Goal: Transaction & Acquisition: Obtain resource

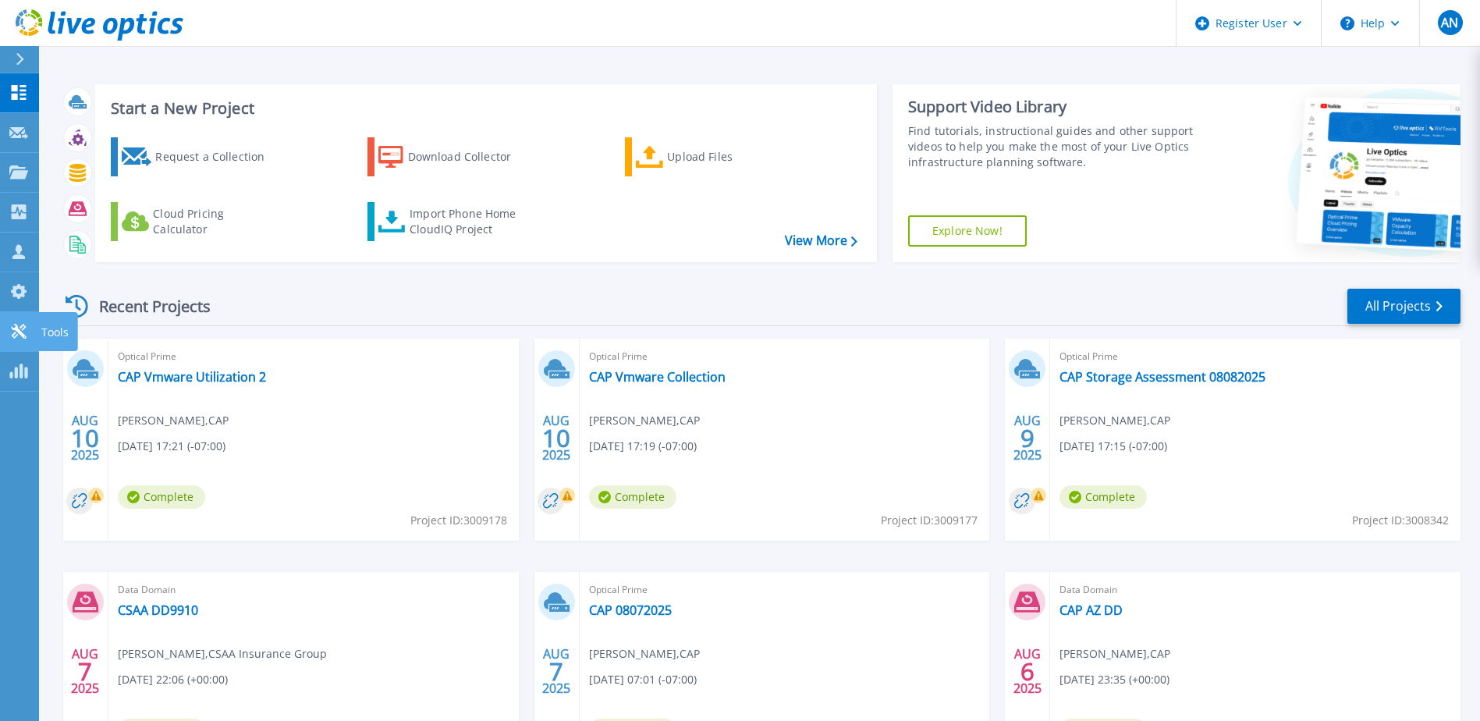
click at [11, 329] on icon at bounding box center [18, 331] width 19 height 15
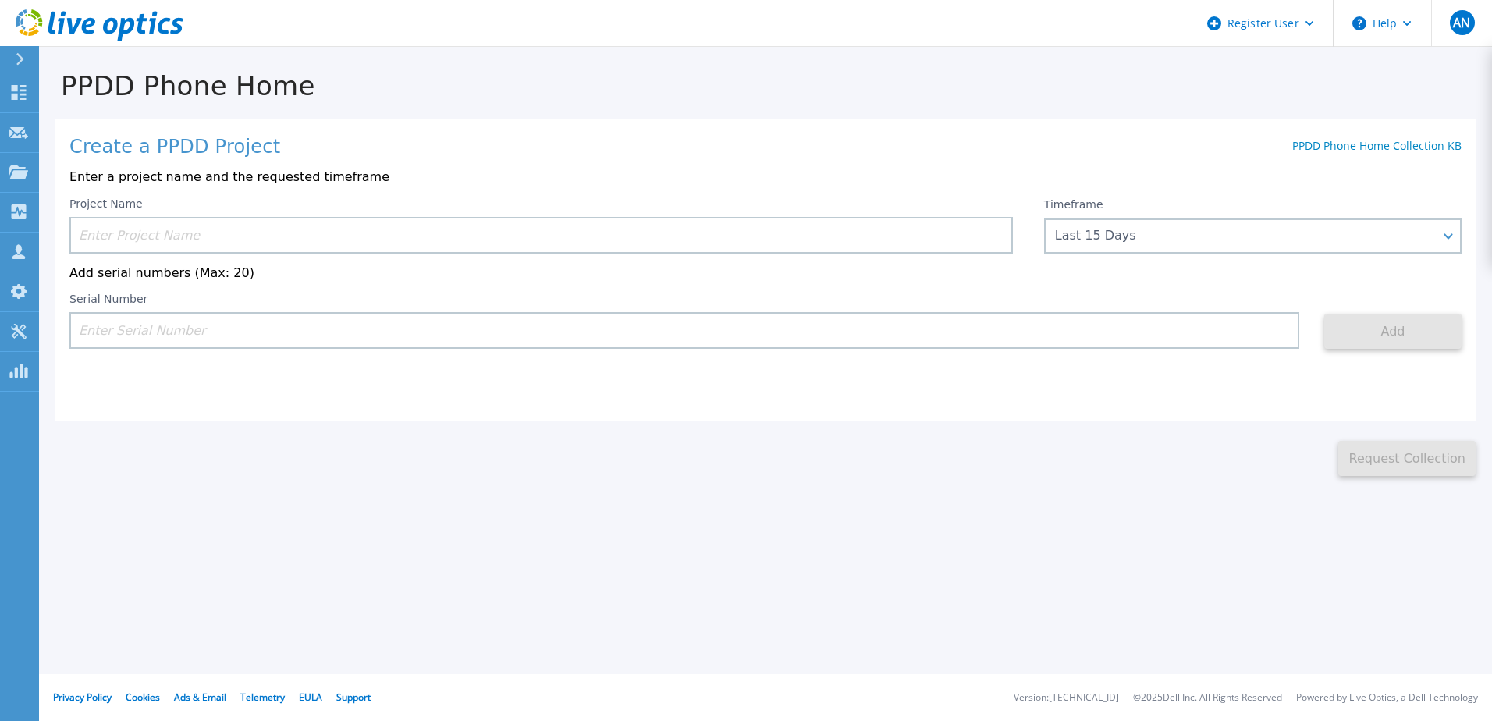
click at [670, 235] on input at bounding box center [540, 235] width 943 height 37
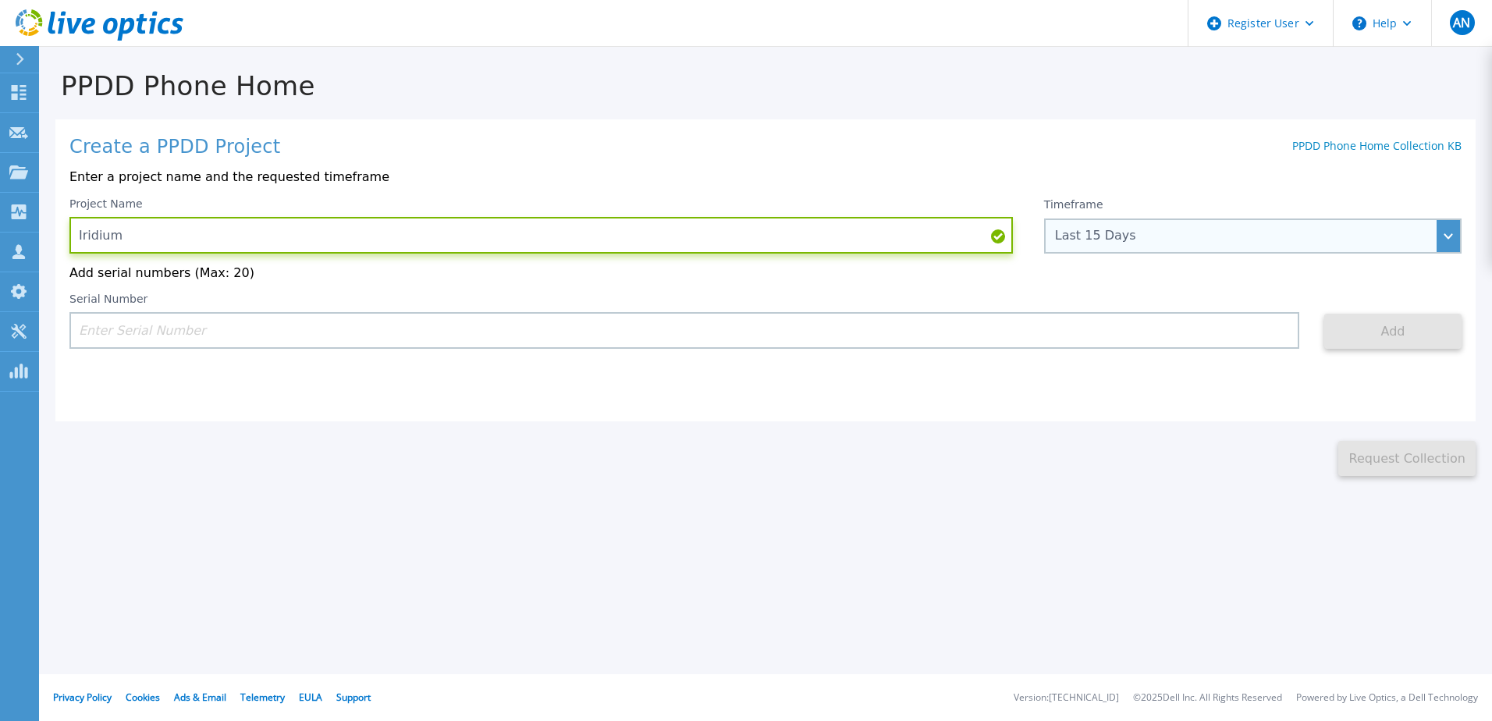
type input "Iridium"
click at [1443, 240] on div "Last 15 Days" at bounding box center [1252, 235] width 417 height 35
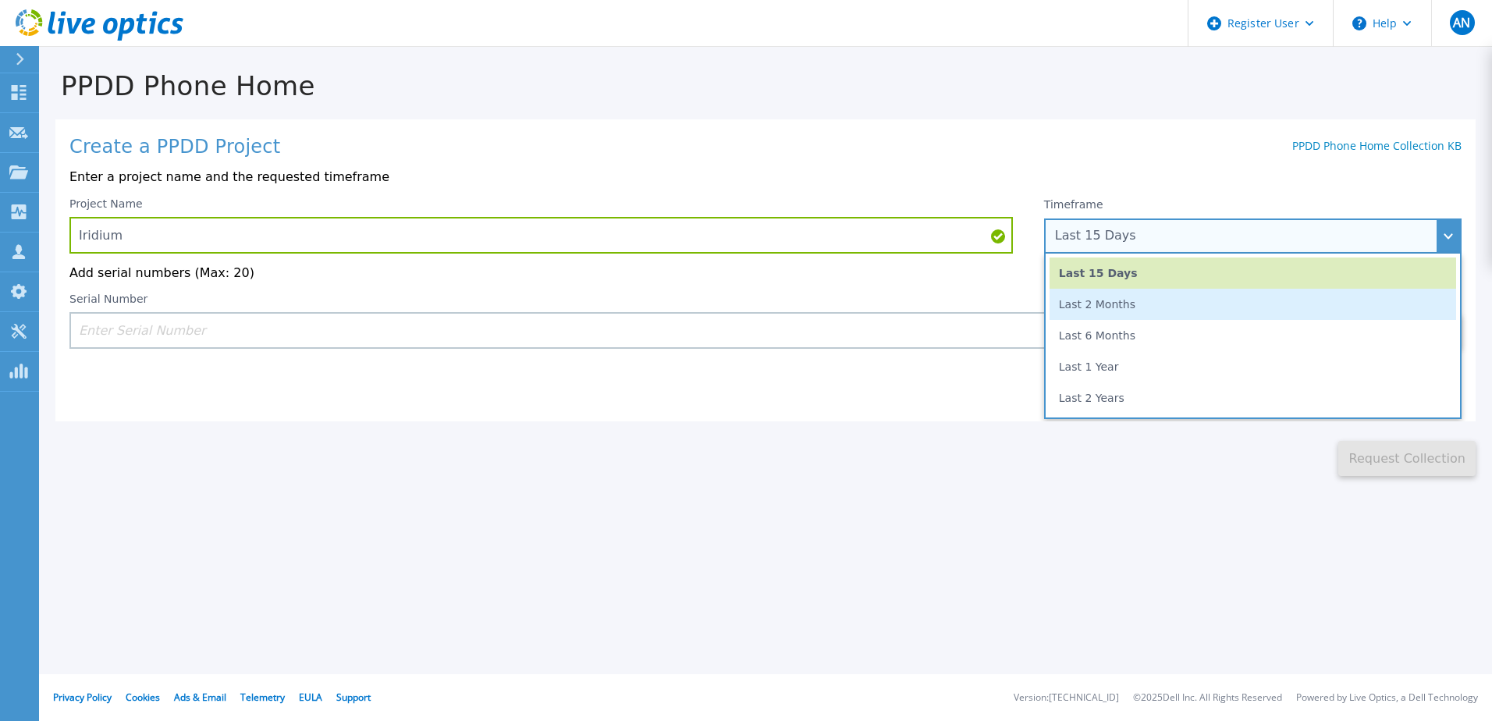
click at [1181, 309] on li "Last 2 Months" at bounding box center [1253, 304] width 407 height 31
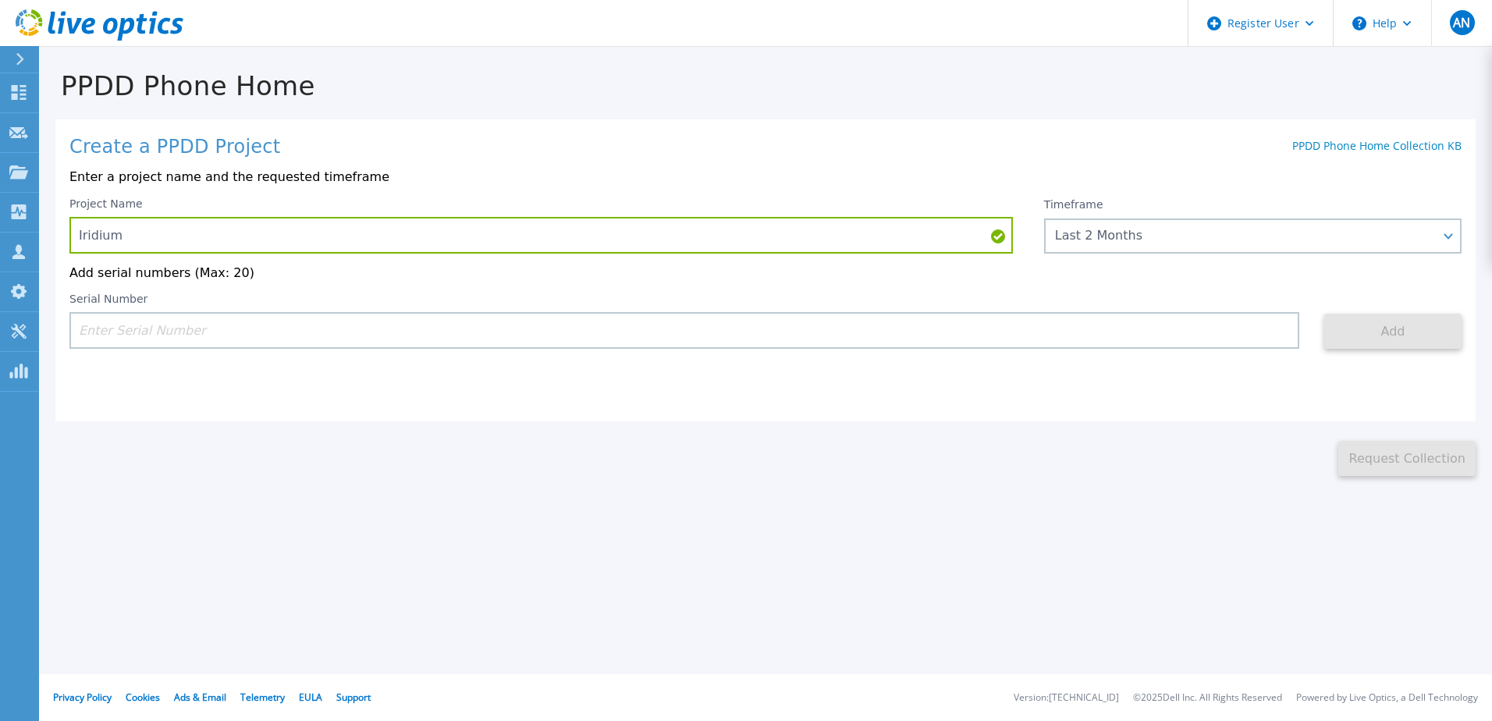
click at [770, 322] on input at bounding box center [684, 330] width 1230 height 37
paste input "APM00174535701"
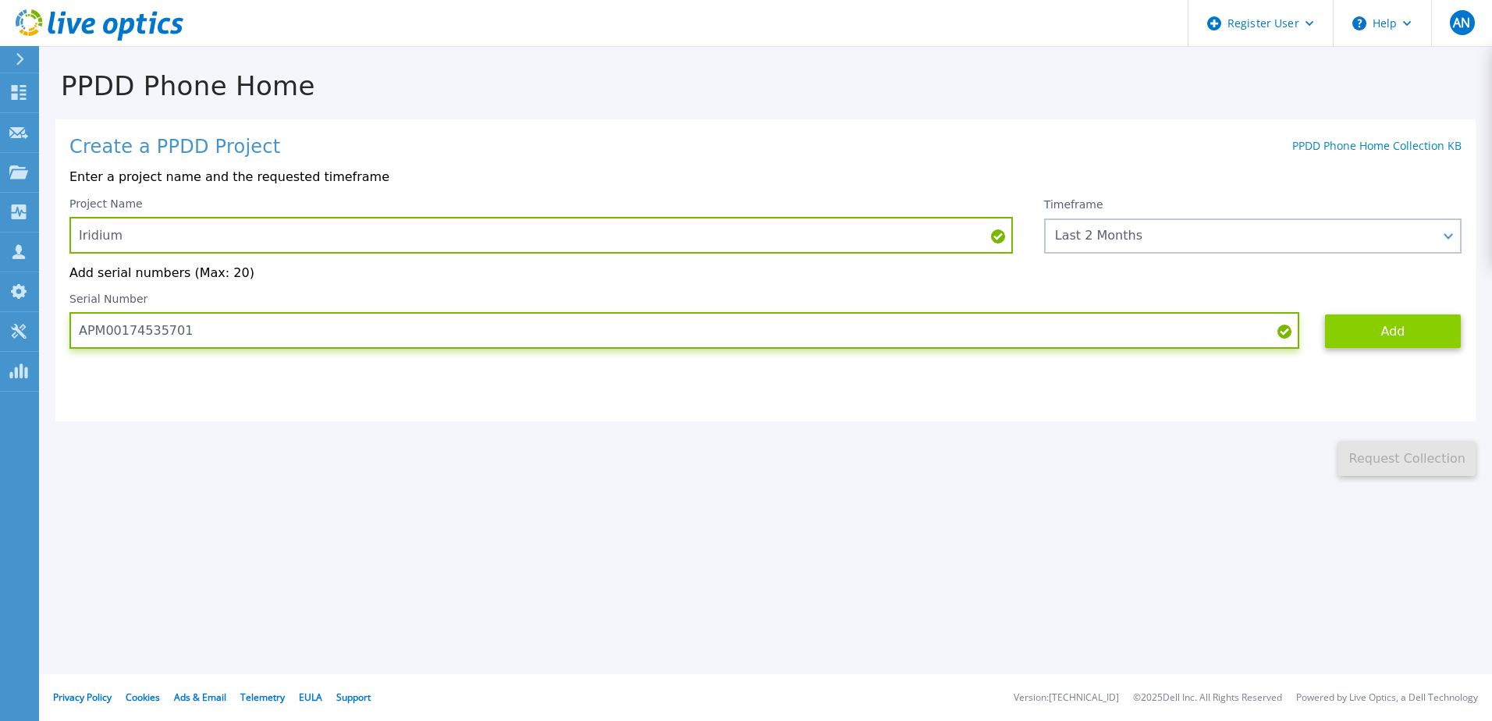
type input "APM00174535701"
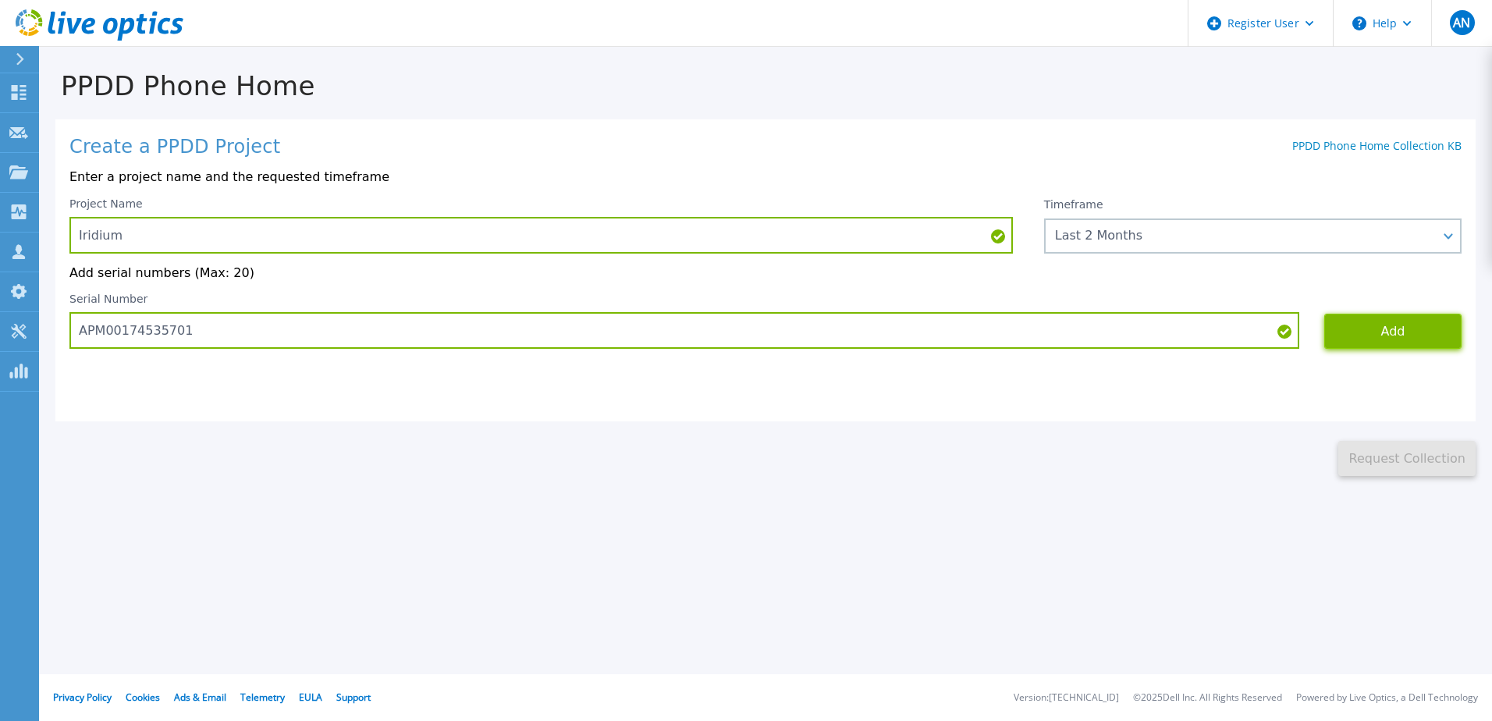
click at [1362, 325] on button "Add" at bounding box center [1392, 331] width 137 height 35
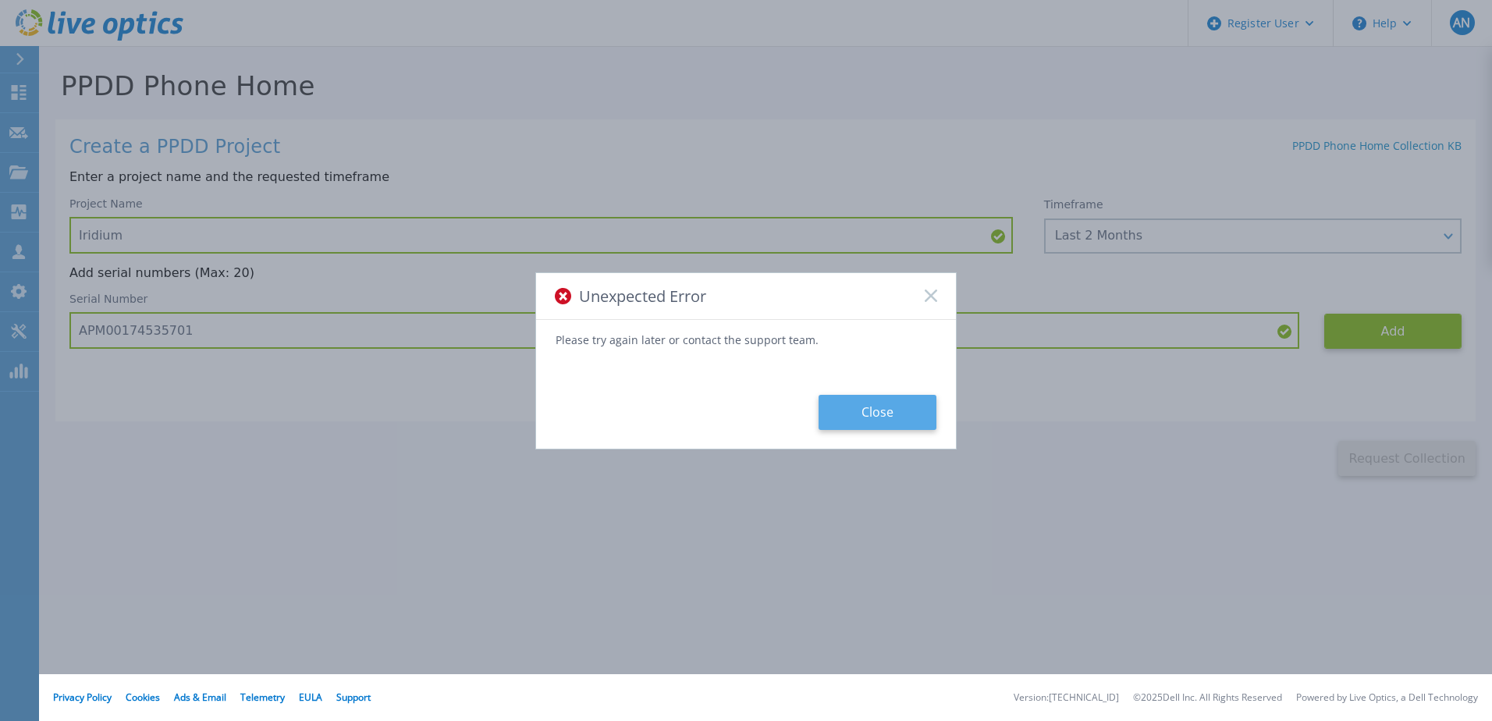
click at [856, 419] on button "Close" at bounding box center [878, 412] width 118 height 35
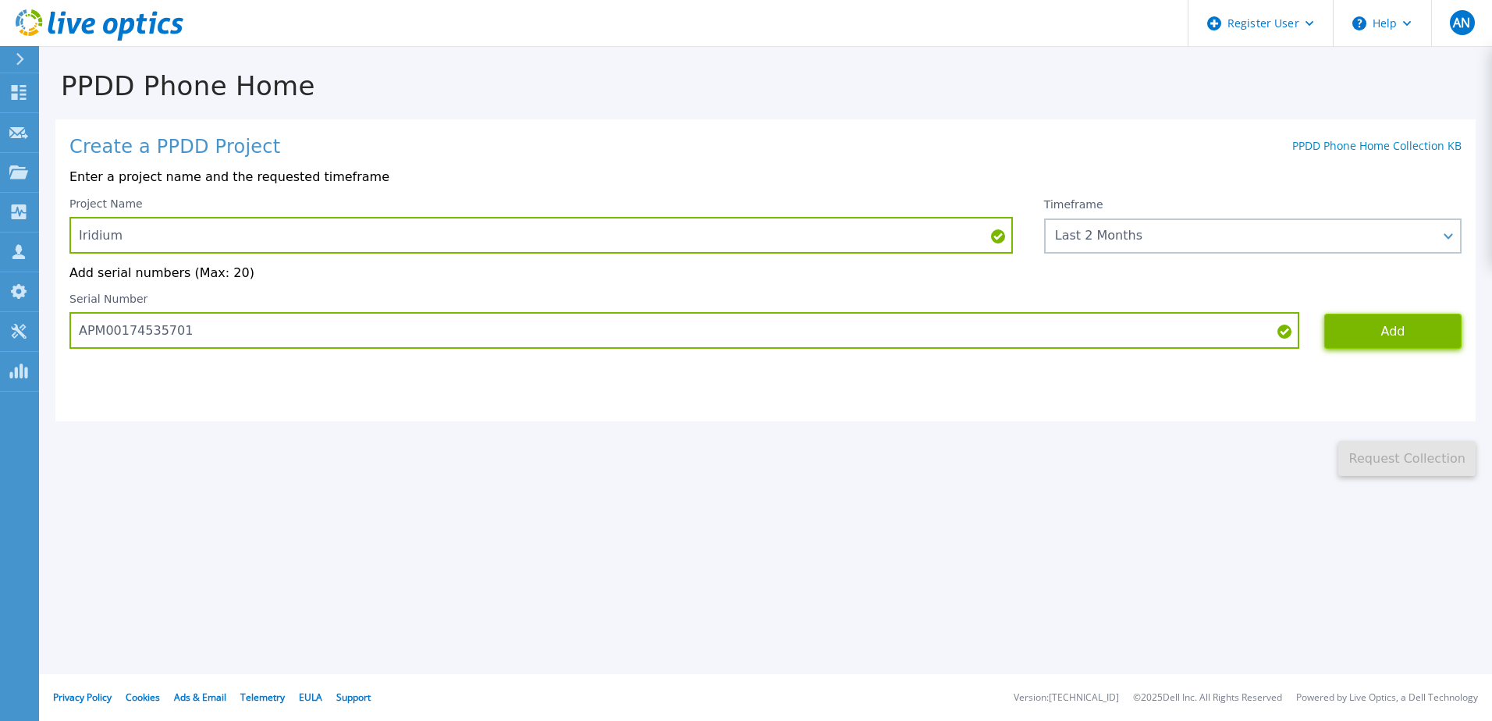
click at [1373, 339] on button "Add" at bounding box center [1392, 331] width 137 height 35
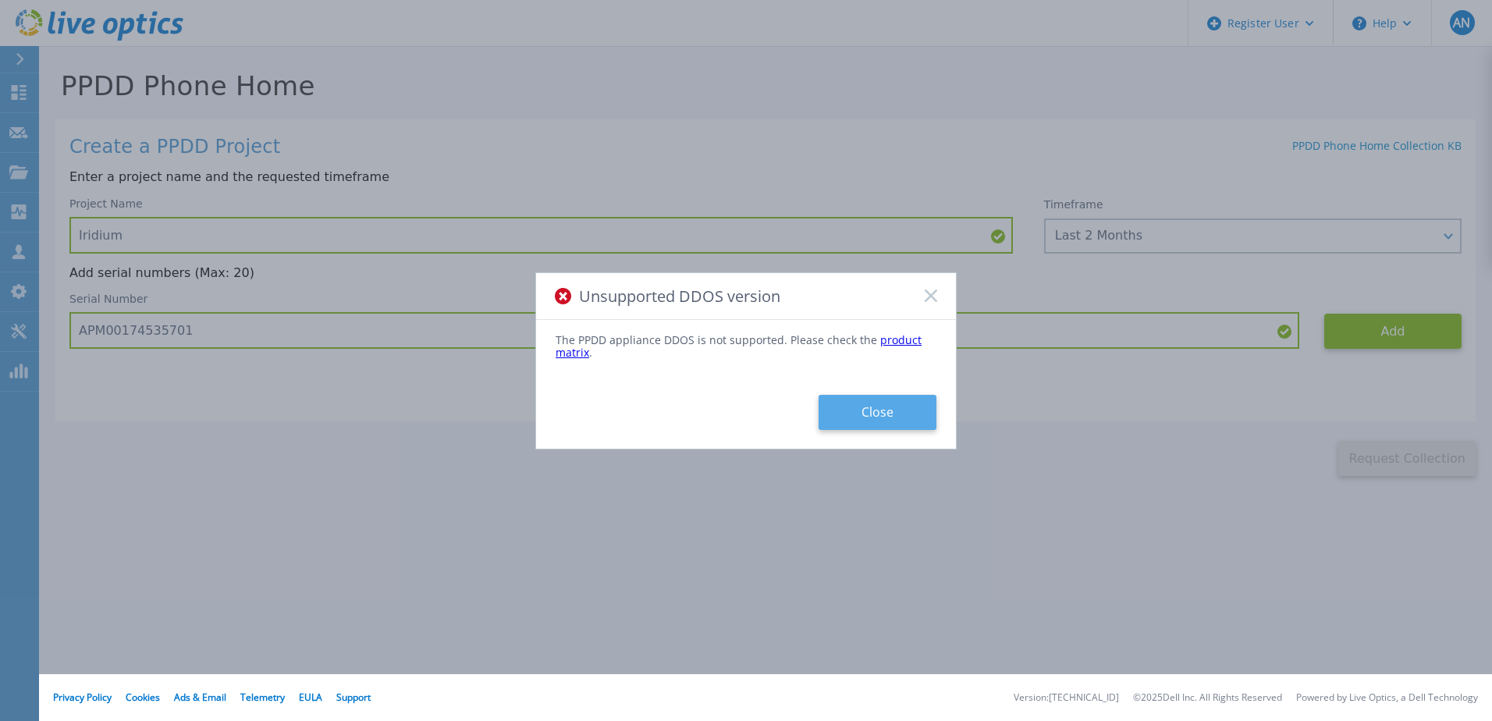
click at [897, 415] on button "Close" at bounding box center [878, 412] width 118 height 35
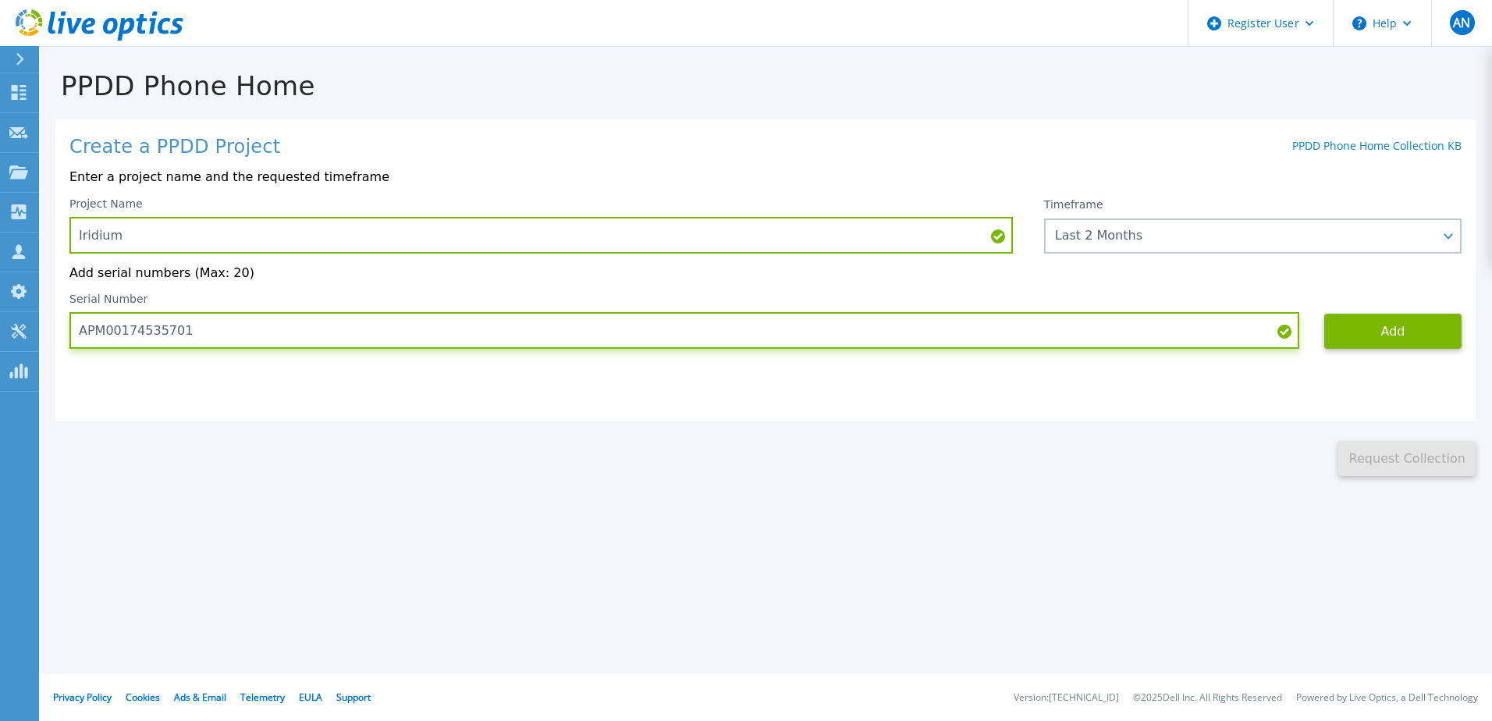
drag, startPoint x: 213, startPoint y: 338, endPoint x: 50, endPoint y: 332, distance: 163.2
click at [50, 332] on div "PPDD Phone Home Create a PPDD Project PPDD Phone Home Collection KB Enter a pro…" at bounding box center [765, 262] width 1453 height 428
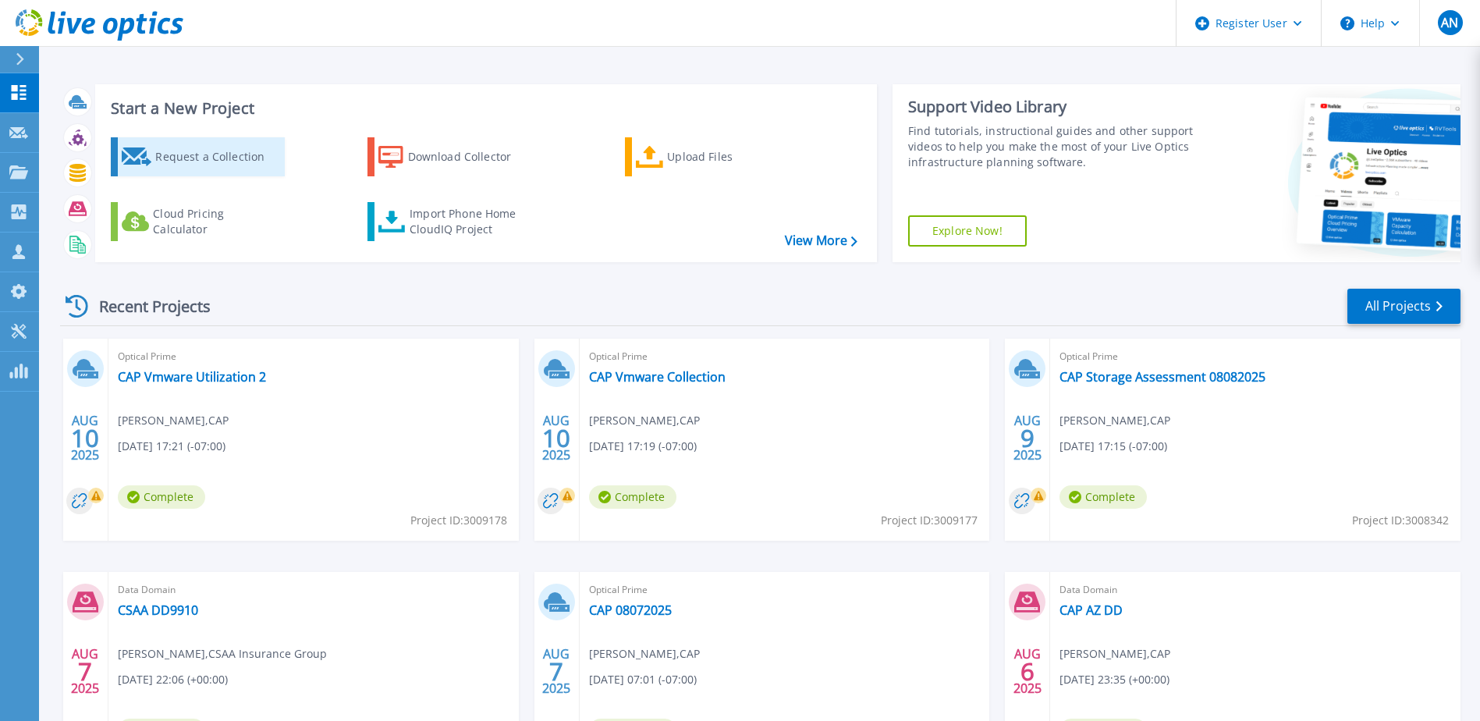
click at [190, 164] on div "Request a Collection" at bounding box center [217, 156] width 125 height 31
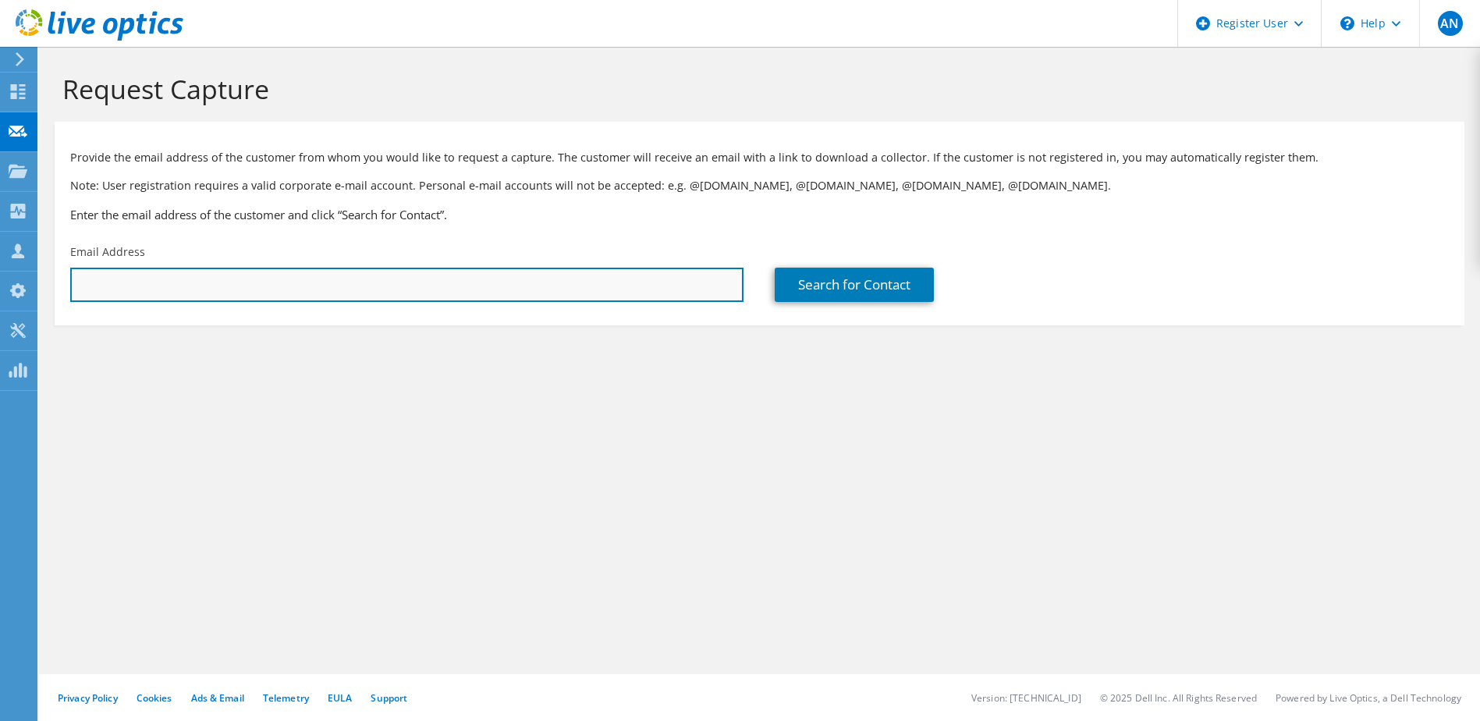
click at [240, 284] on input "text" at bounding box center [406, 285] width 673 height 34
type input "robert.fridell@iridium.com"
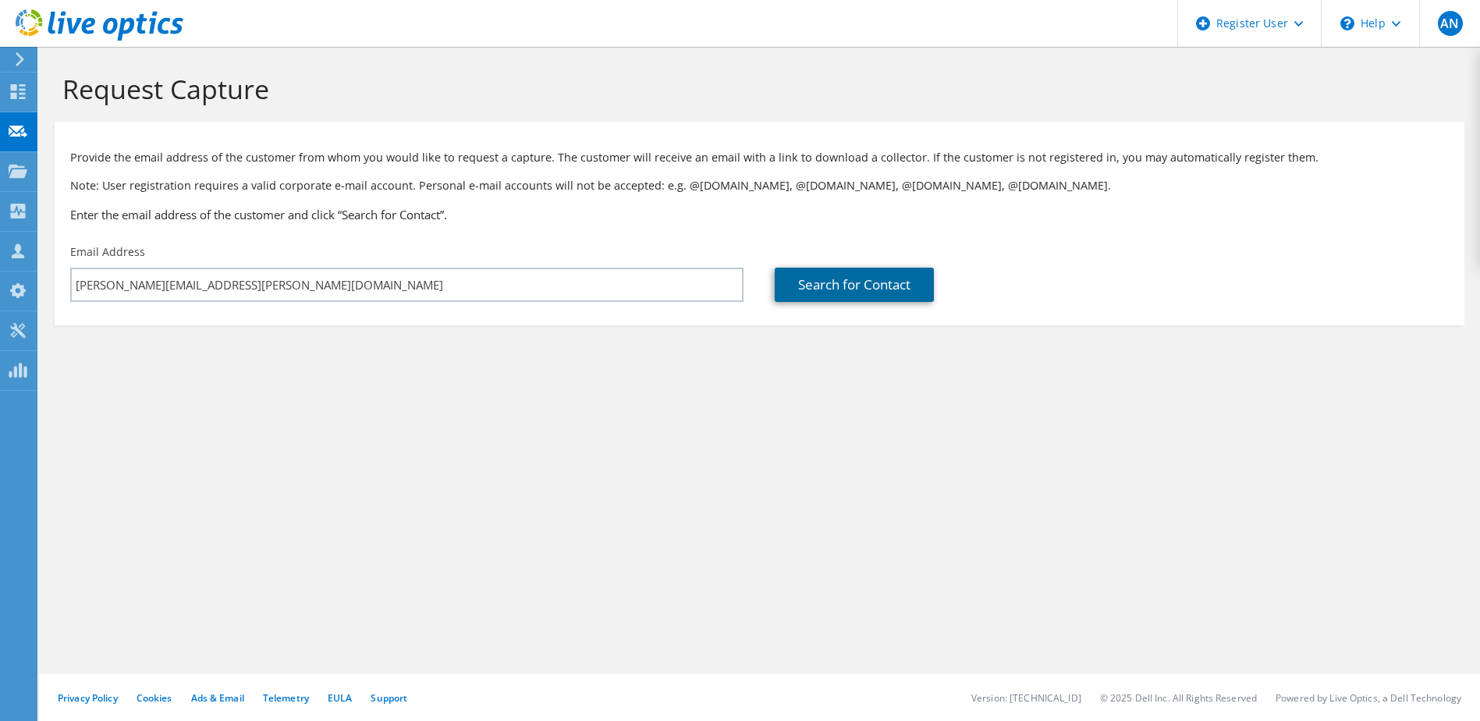
click at [799, 275] on link "Search for Contact" at bounding box center [854, 285] width 159 height 34
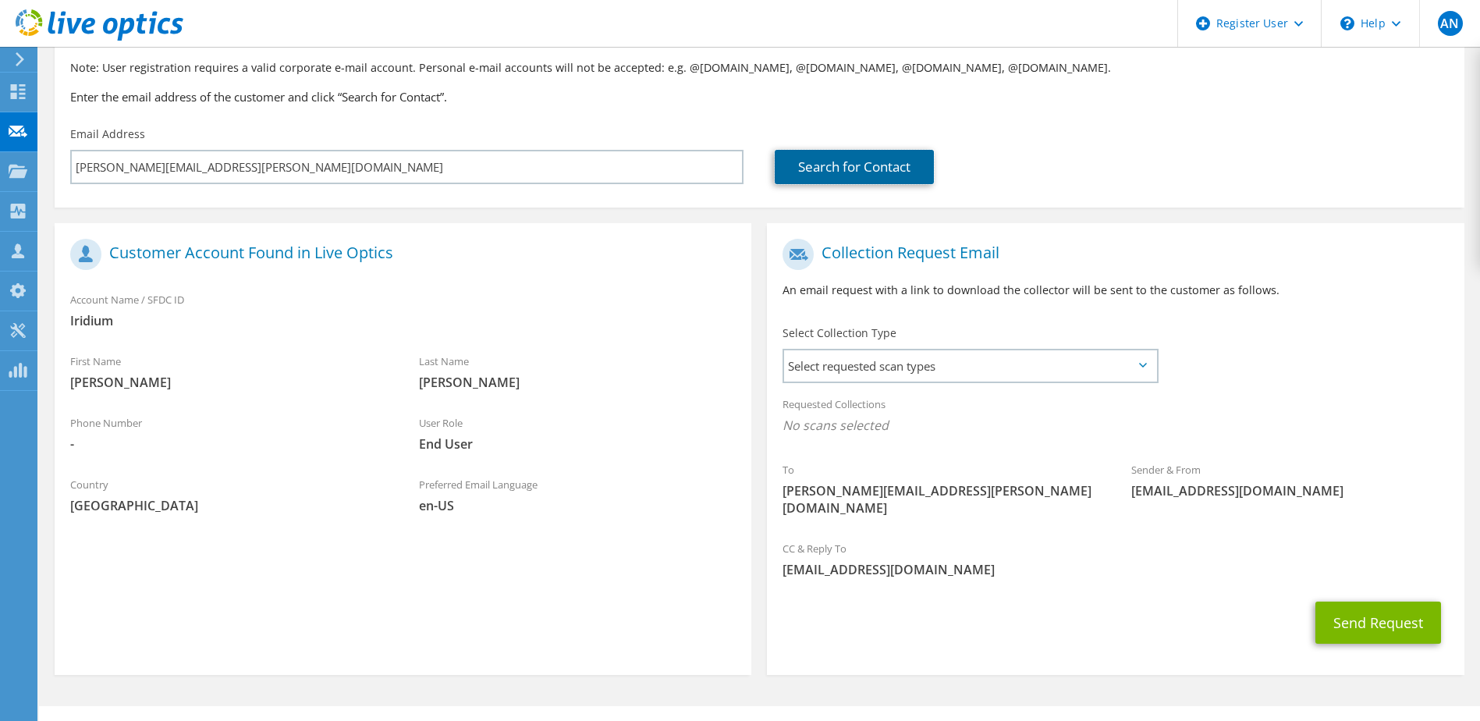
scroll to position [133, 0]
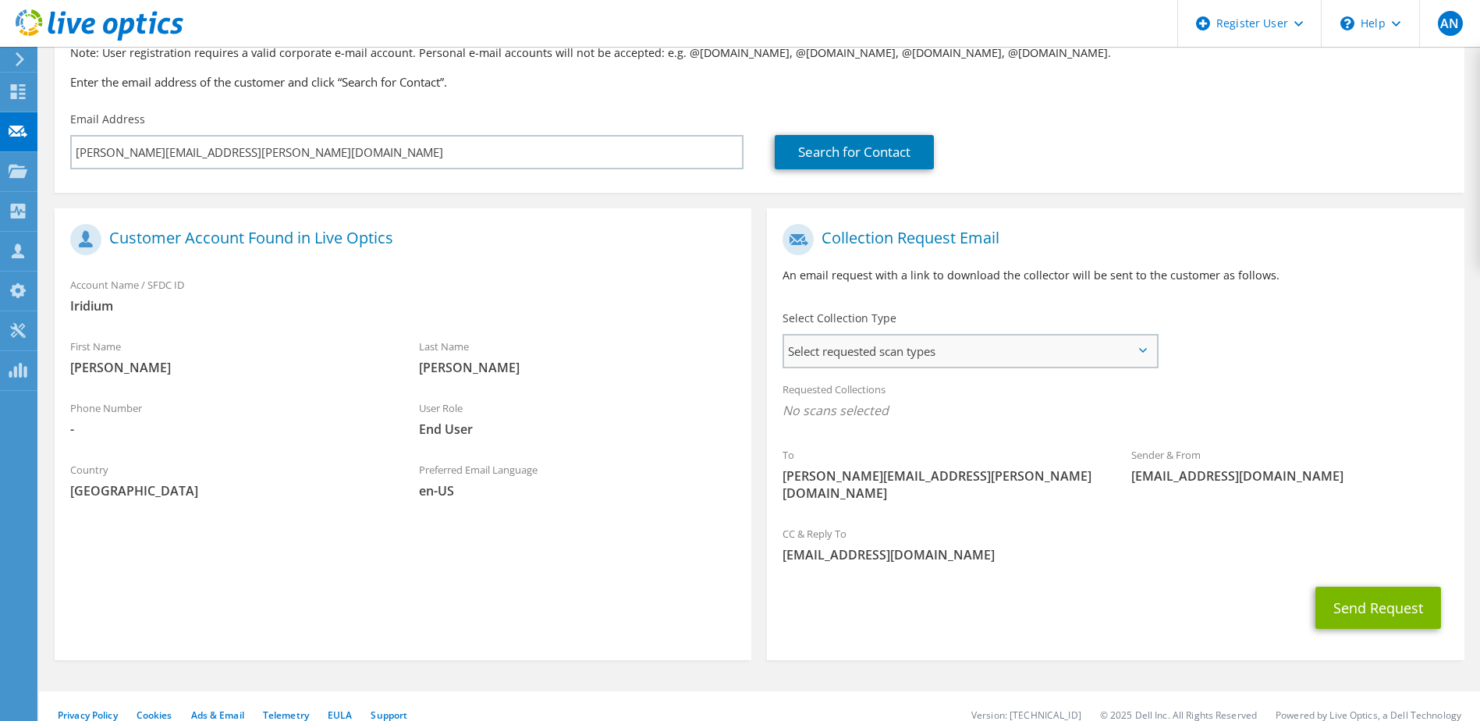
click at [1116, 340] on span "Select requested scan types" at bounding box center [969, 351] width 371 height 31
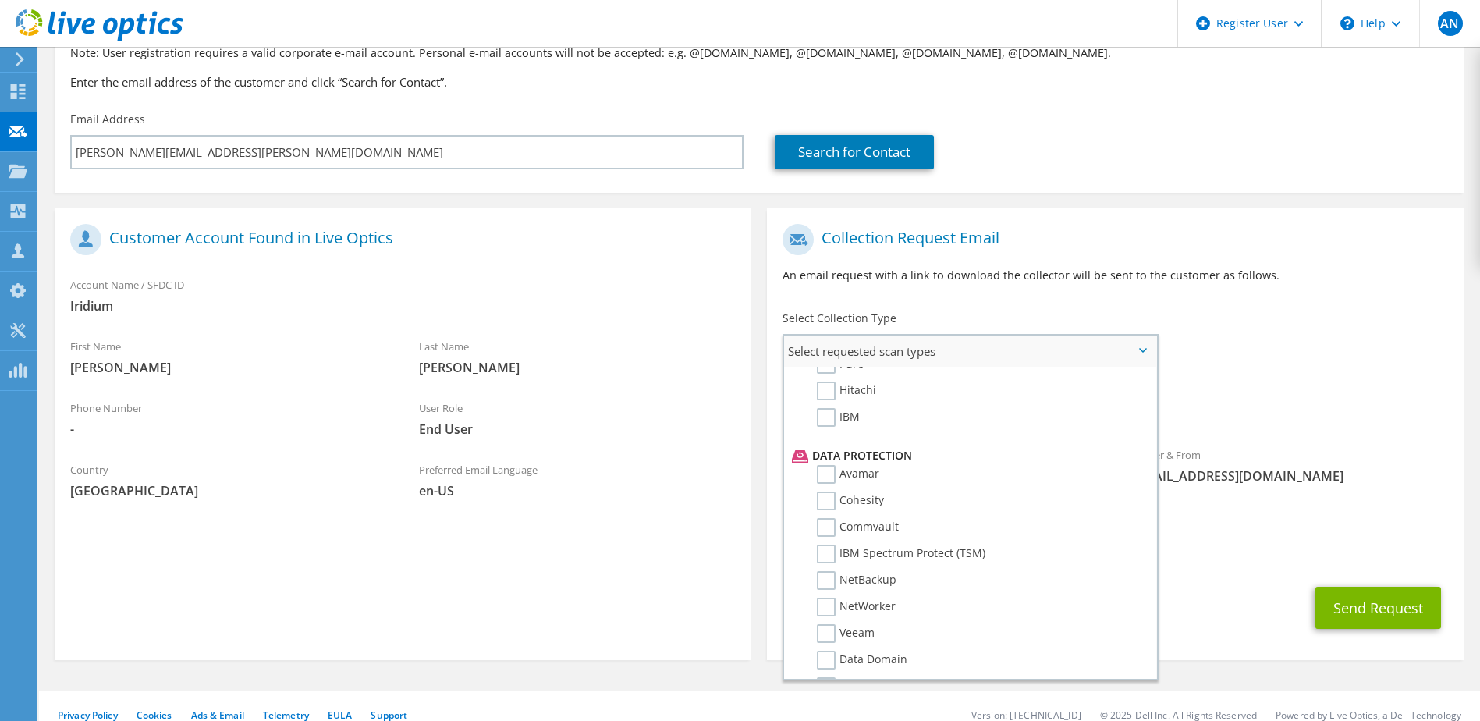
scroll to position [624, 0]
click at [829, 582] on label "NetWorker" at bounding box center [856, 582] width 79 height 19
click at [0, 0] on input "NetWorker" at bounding box center [0, 0] width 0 height 0
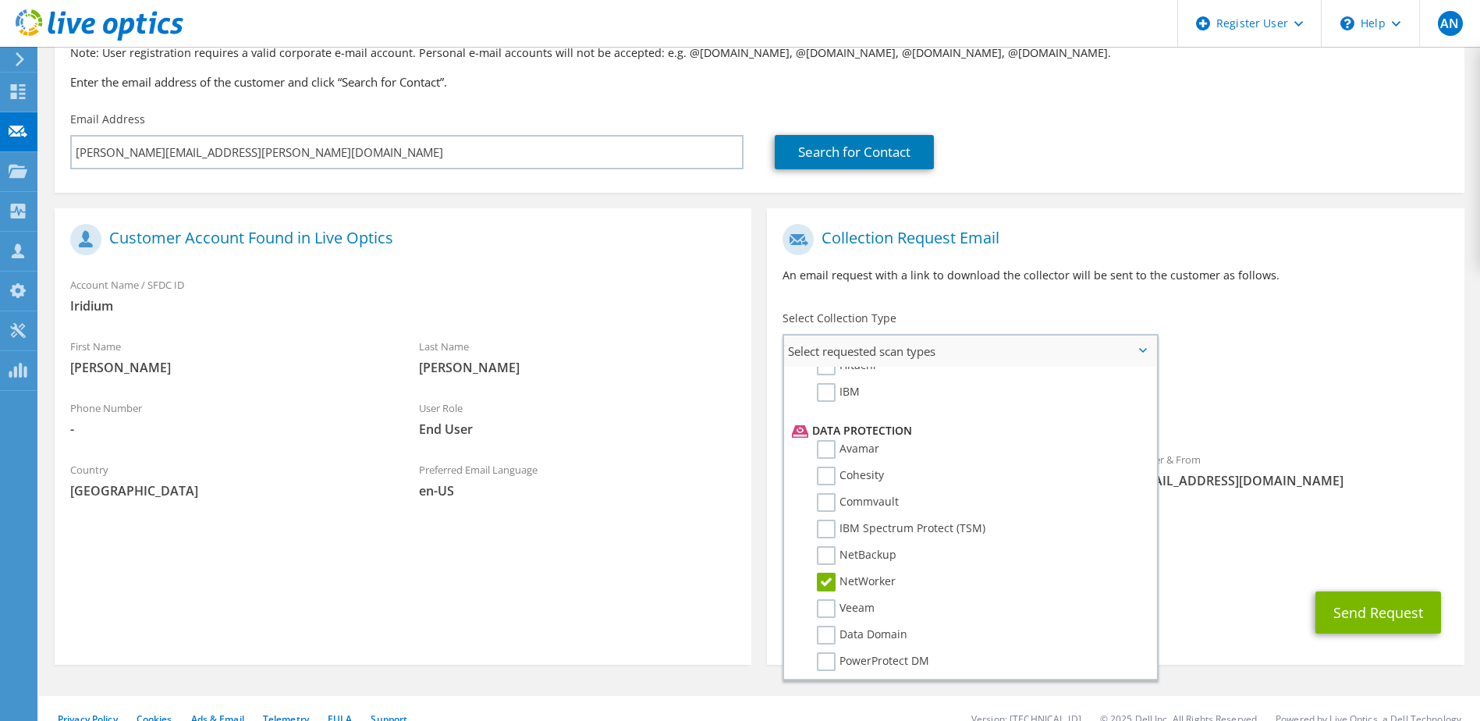
scroll to position [689, 0]
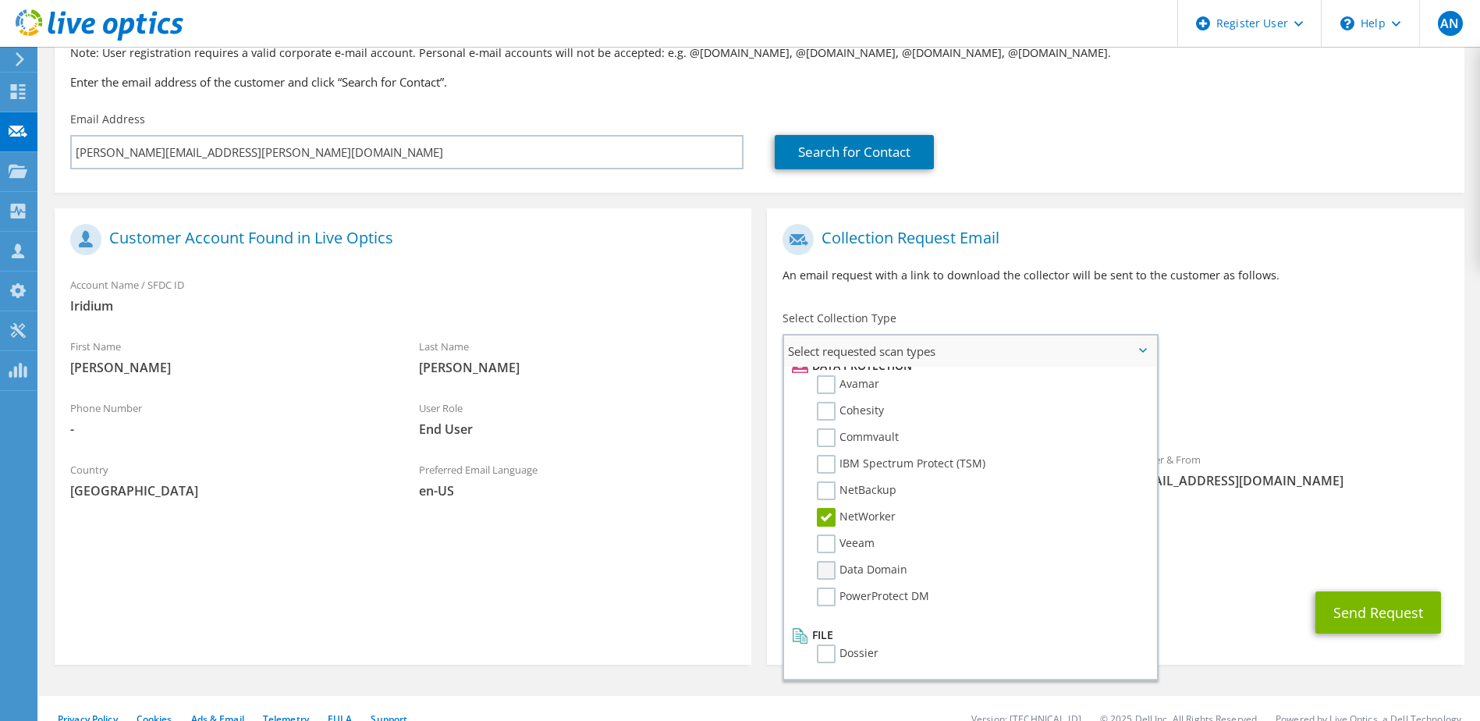
click at [827, 569] on label "Data Domain" at bounding box center [862, 570] width 91 height 19
click at [0, 0] on input "Data Domain" at bounding box center [0, 0] width 0 height 0
click at [1257, 400] on div "Requested Collections No scans selected NetWorker Data Domain" at bounding box center [1115, 404] width 697 height 62
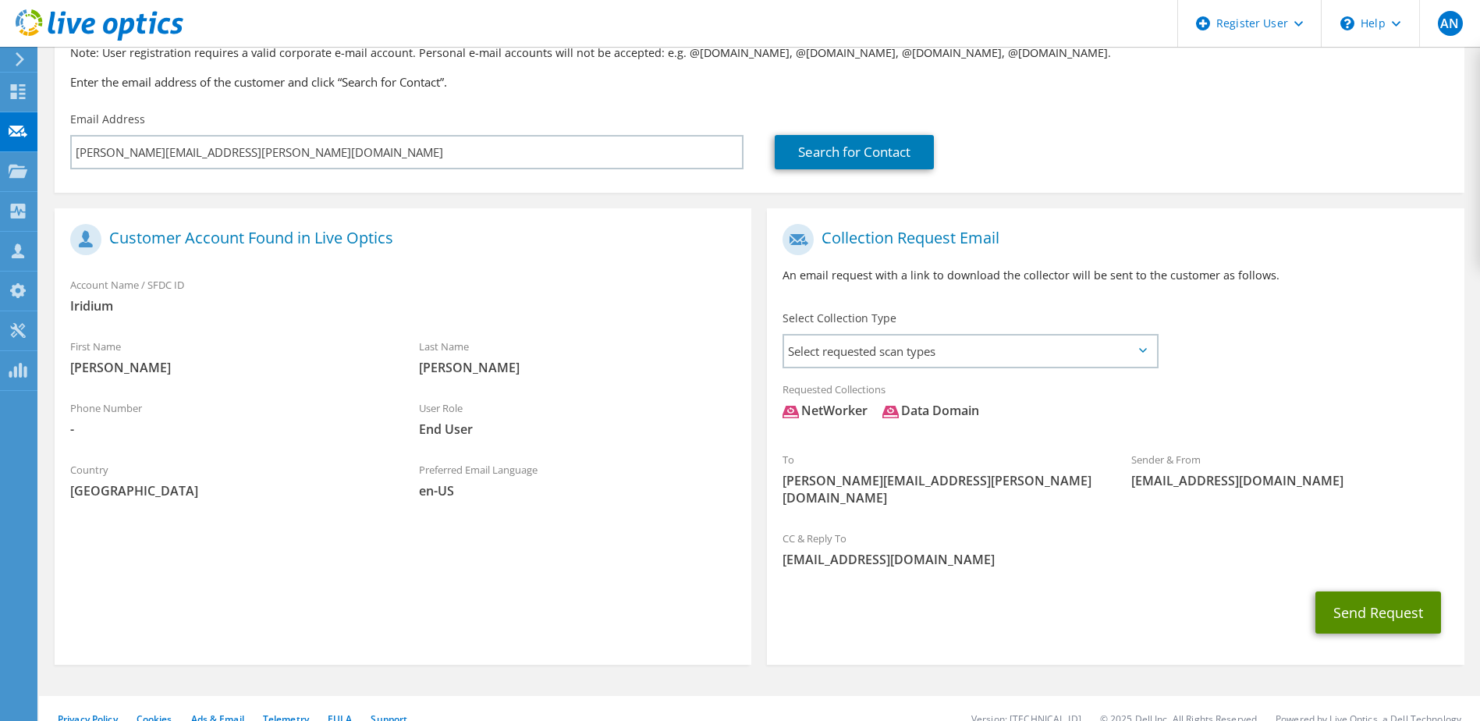
click at [1352, 597] on button "Send Request" at bounding box center [1379, 612] width 126 height 42
